Goal: Transaction & Acquisition: Purchase product/service

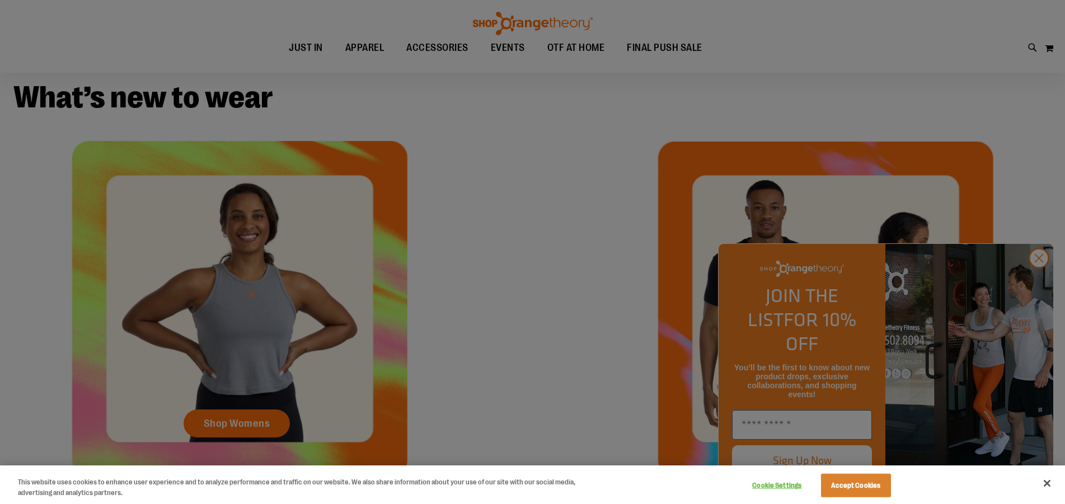
scroll to position [684, 0]
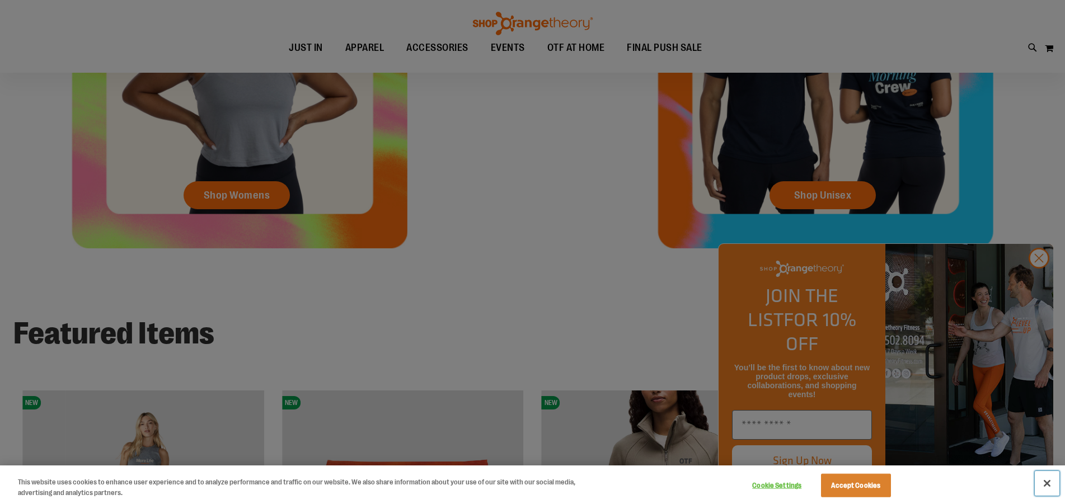
click at [1049, 488] on button "Close" at bounding box center [1047, 483] width 25 height 25
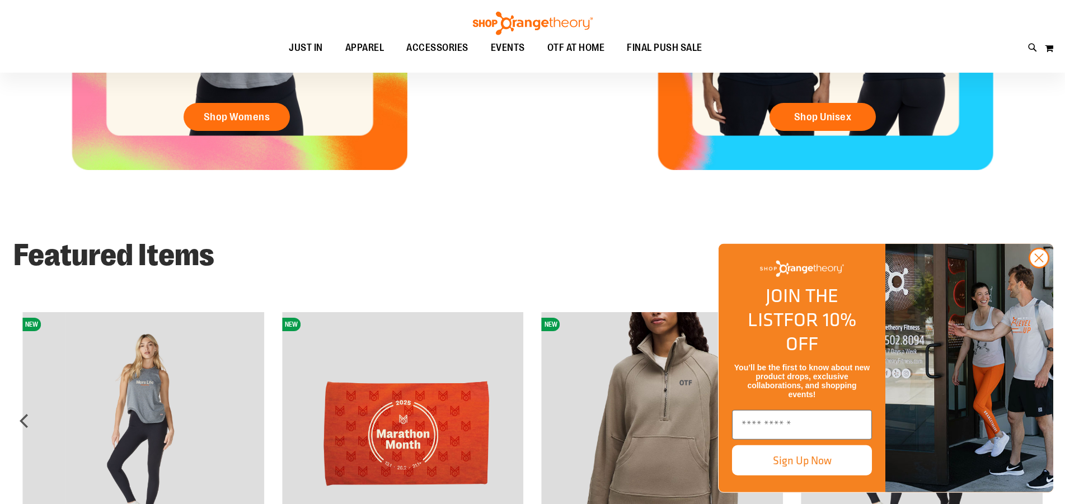
scroll to position [913, 0]
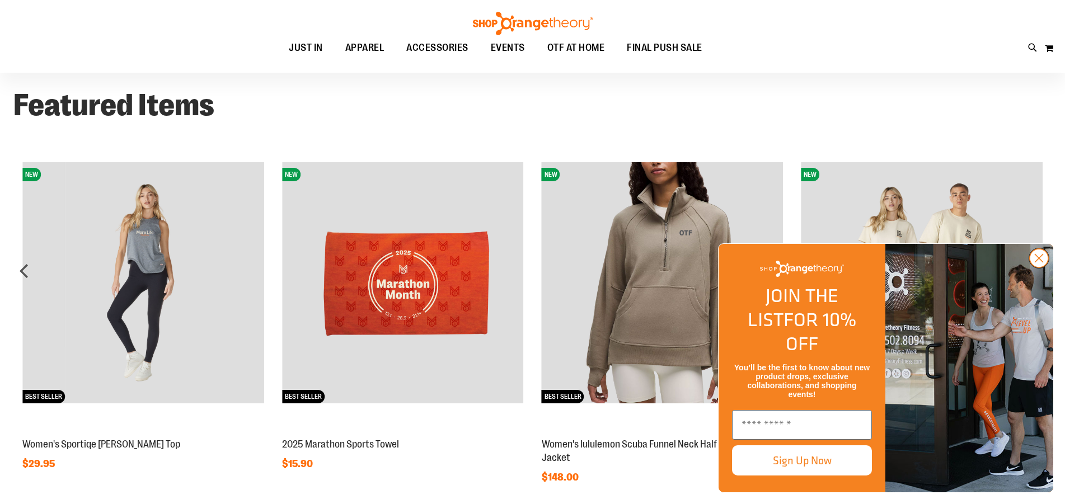
click at [1044, 267] on circle "Close dialog" at bounding box center [1038, 258] width 18 height 18
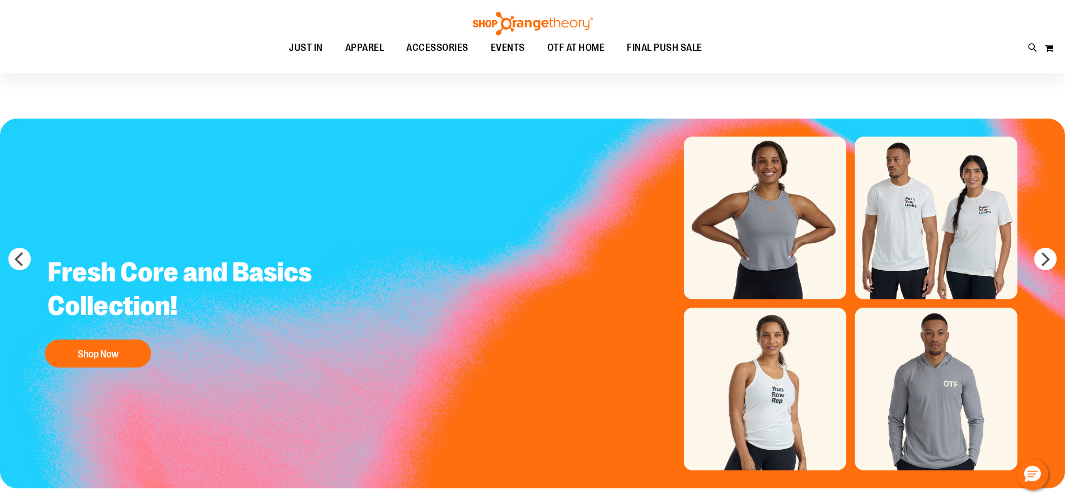
scroll to position [0, 0]
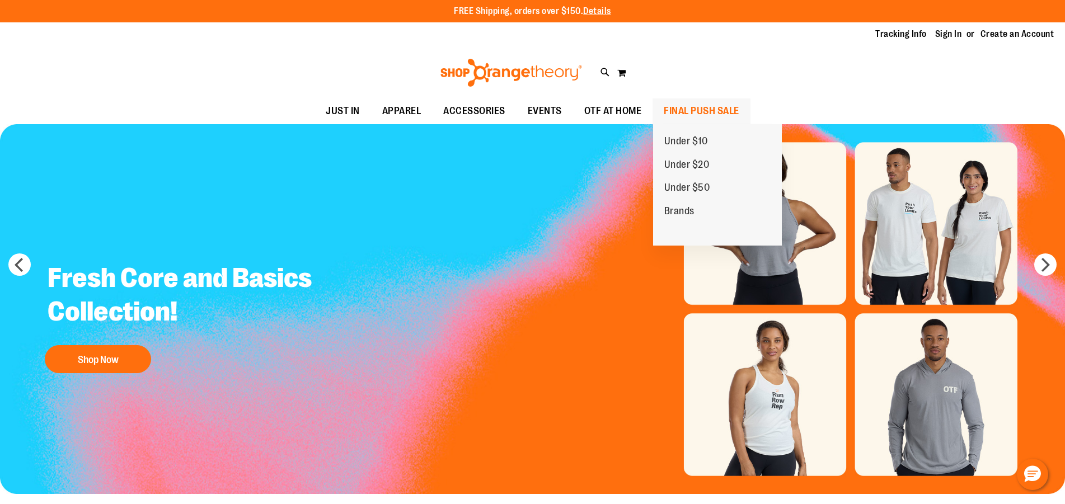
click at [704, 109] on span "FINAL PUSH SALE" at bounding box center [702, 110] width 76 height 25
click at [682, 213] on span "Brands" at bounding box center [679, 212] width 30 height 14
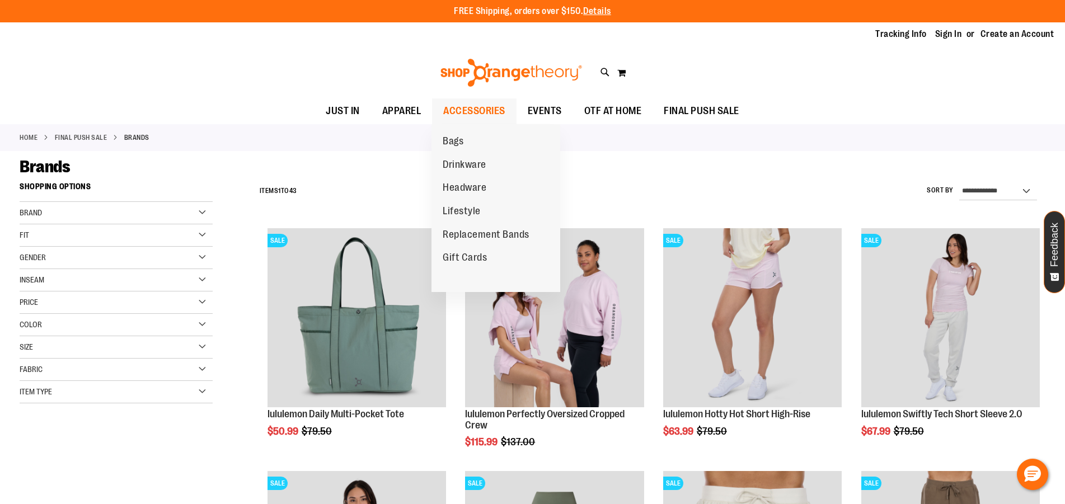
click at [457, 107] on span "ACCESSORIES" at bounding box center [474, 110] width 62 height 25
click at [471, 210] on span "Lifestyle" at bounding box center [462, 212] width 38 height 14
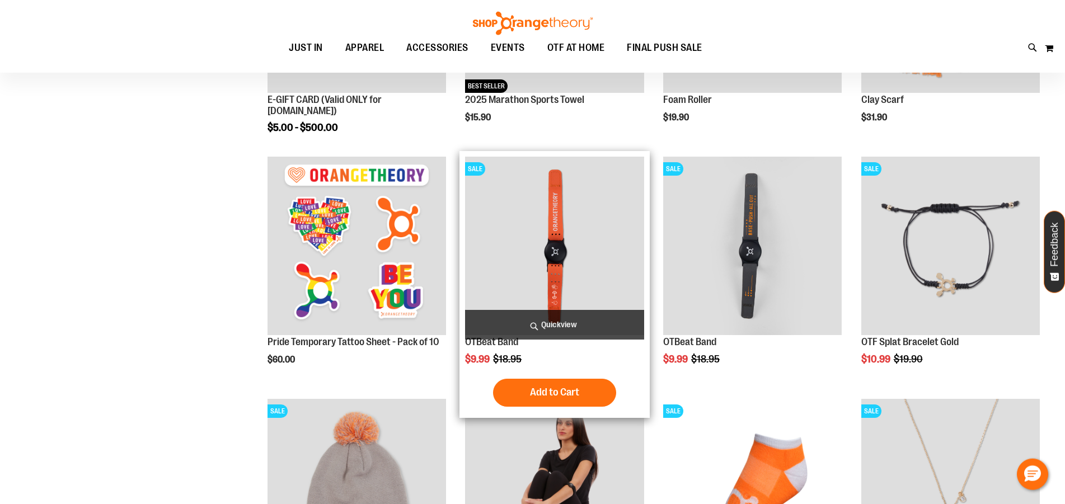
scroll to position [218, 0]
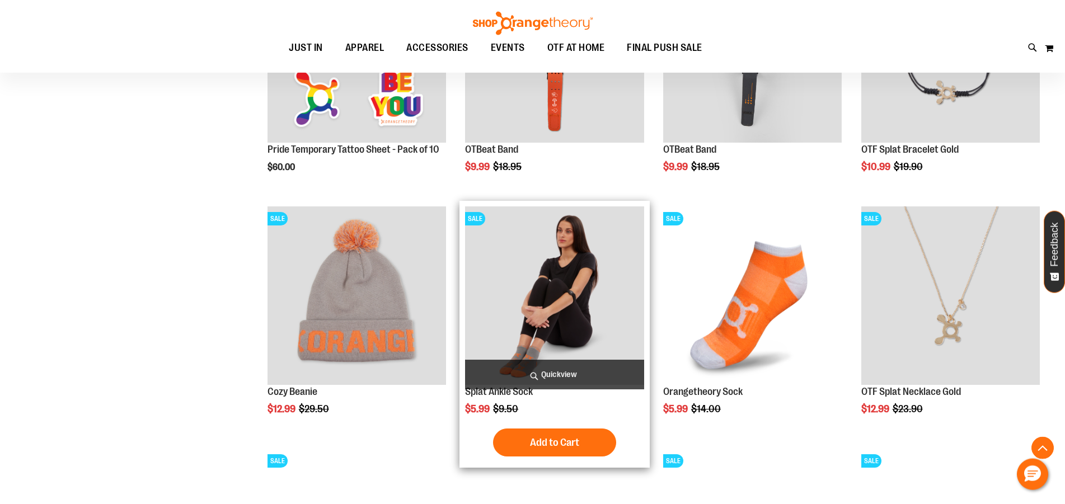
scroll to position [332, 0]
